Goal: Information Seeking & Learning: Find contact information

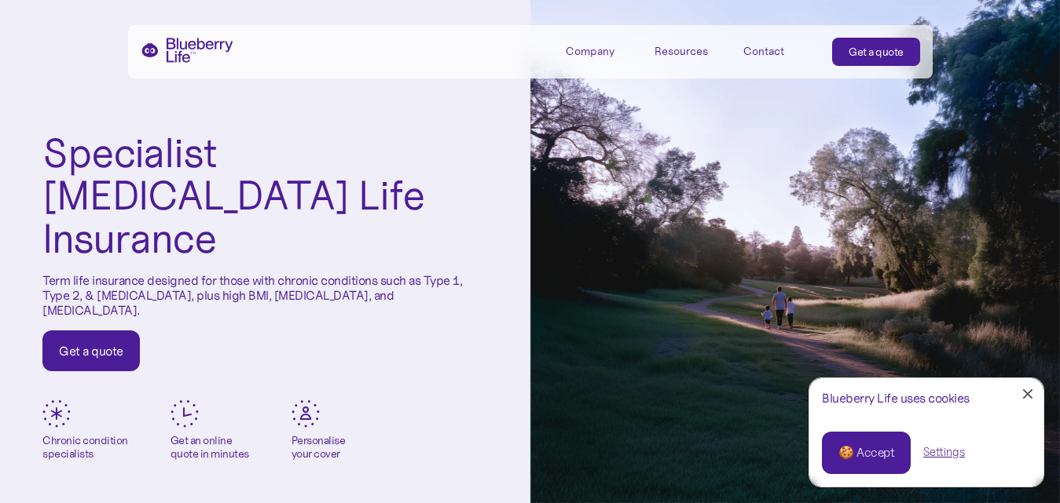
click at [763, 51] on div "Contact" at bounding box center [763, 51] width 41 height 13
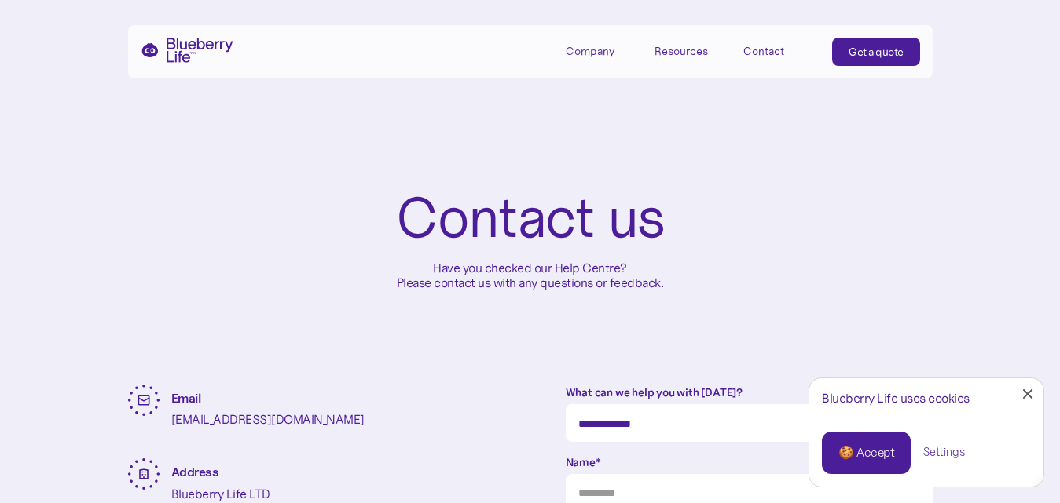
click at [1028, 396] on div at bounding box center [1028, 395] width 10 height 10
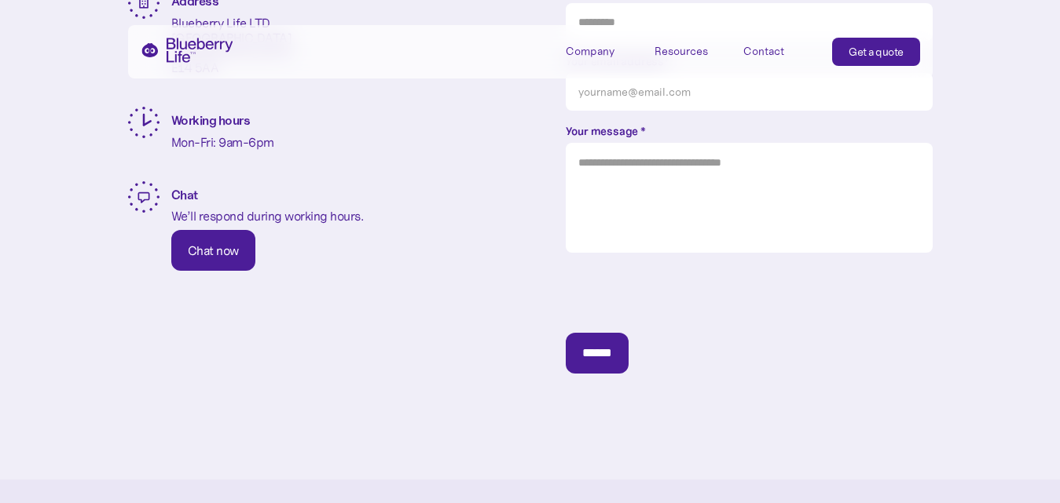
scroll to position [314, 0]
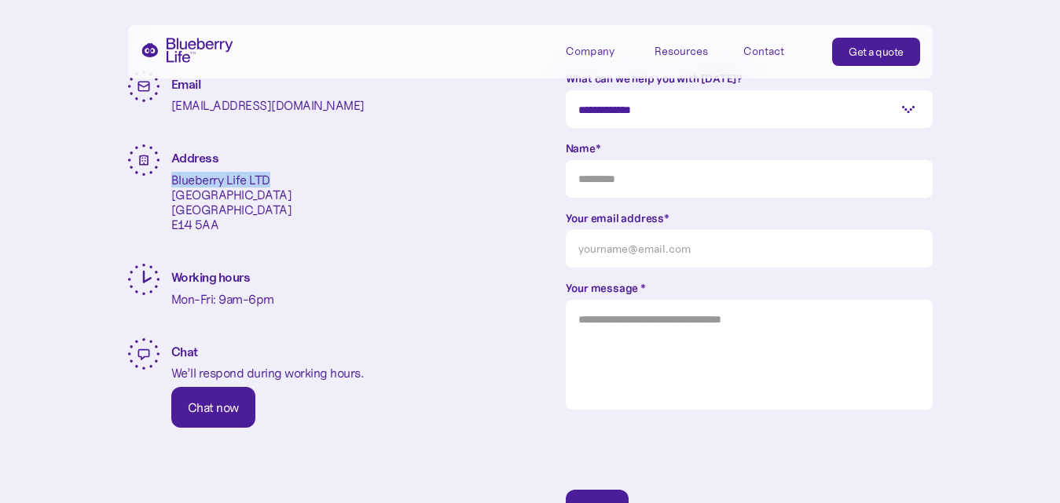
drag, startPoint x: 170, startPoint y: 179, endPoint x: 267, endPoint y: 179, distance: 96.6
click at [267, 179] on p "Blueberry Life LTD [STREET_ADDRESS]" at bounding box center [231, 203] width 121 height 60
click at [303, 220] on div "Address Blueberry Life LTD [STREET_ADDRESS]" at bounding box center [311, 186] width 367 height 82
drag, startPoint x: 171, startPoint y: 193, endPoint x: 277, endPoint y: 218, distance: 109.0
click at [277, 218] on p "Blueberry Life LTD [STREET_ADDRESS]" at bounding box center [231, 203] width 121 height 60
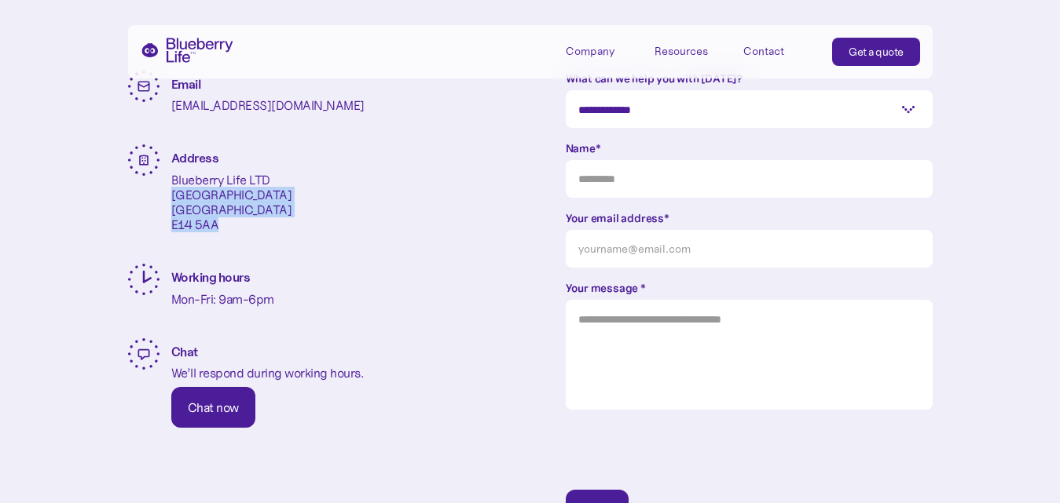
copy p "[STREET_ADDRESS]"
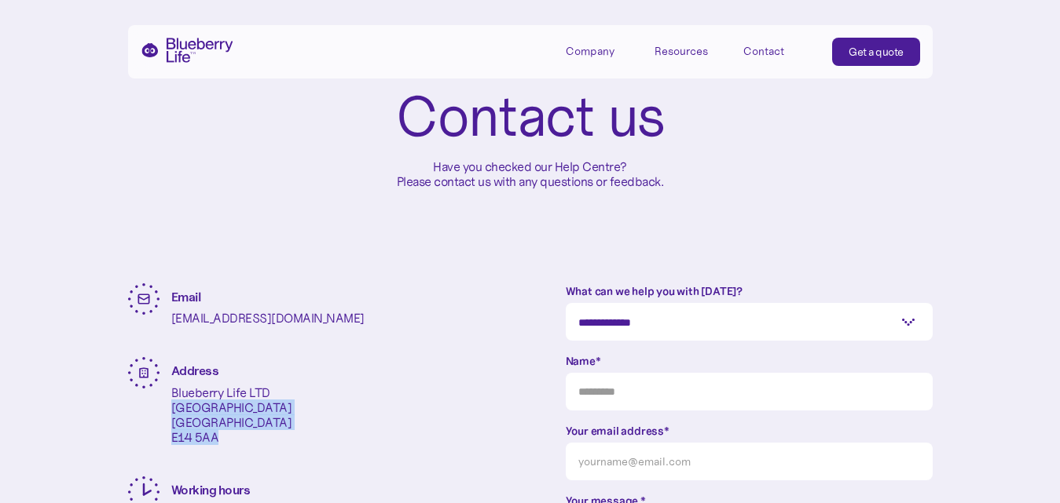
scroll to position [0, 0]
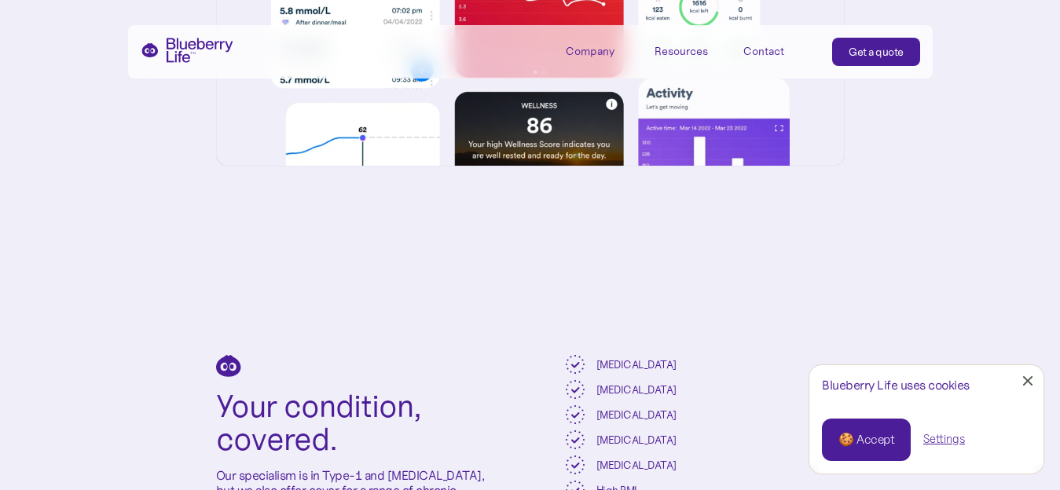
scroll to position [3299, 0]
